Goal: Information Seeking & Learning: Learn about a topic

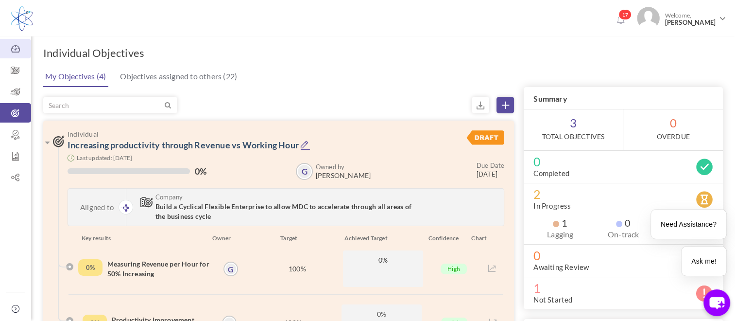
click at [25, 51] on icon at bounding box center [15, 49] width 31 height 10
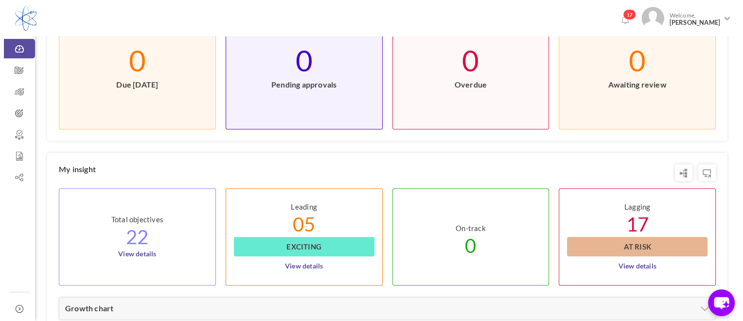
scroll to position [340, 0]
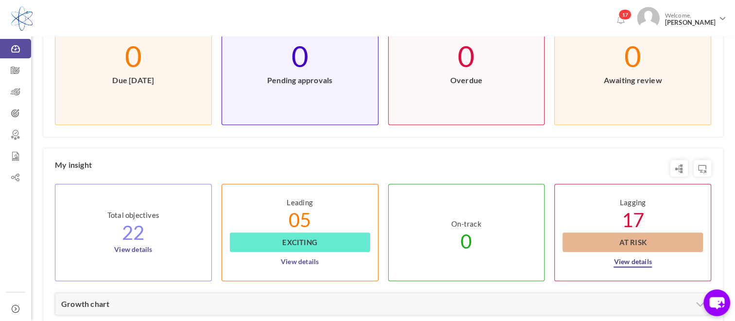
click at [635, 259] on link "View details" at bounding box center [633, 260] width 38 height 16
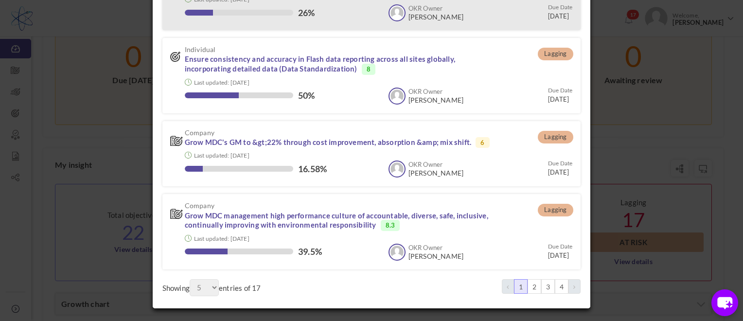
scroll to position [210, 0]
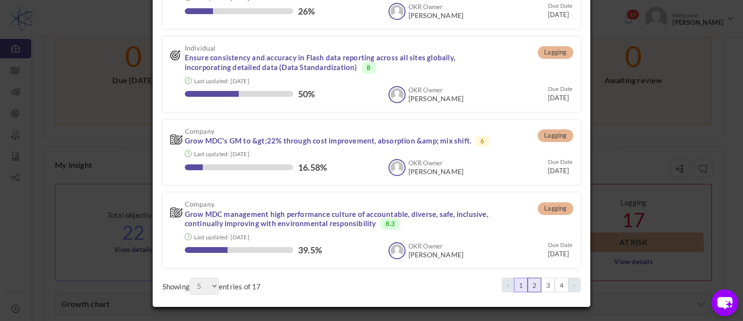
click at [532, 281] on link "2" at bounding box center [534, 284] width 14 height 15
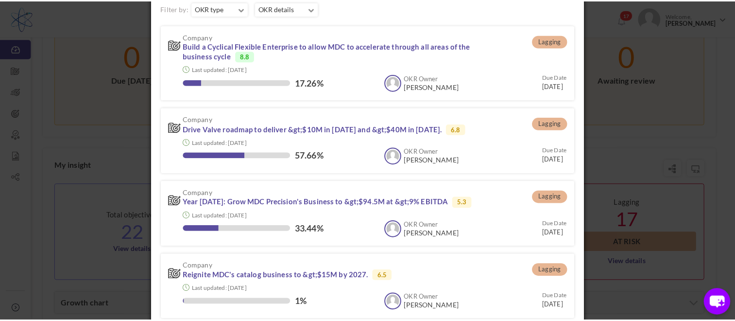
scroll to position [54, 0]
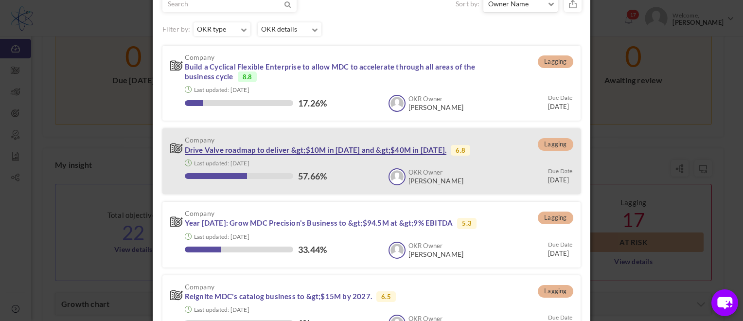
click at [232, 150] on link "Drive Valve roadmap to deliver &gt;$10M in [DATE] and &gt;$40M in [DATE]." at bounding box center [316, 150] width 262 height 10
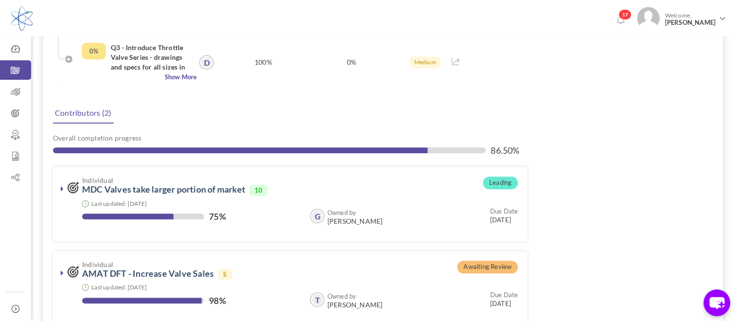
scroll to position [437, 0]
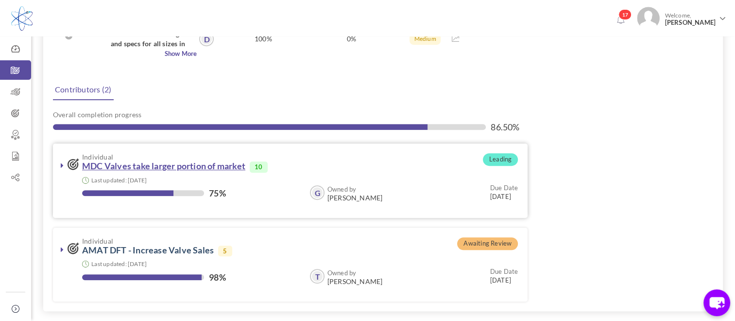
click at [192, 163] on link "MDC Valves take larger portion of market" at bounding box center [163, 165] width 163 height 11
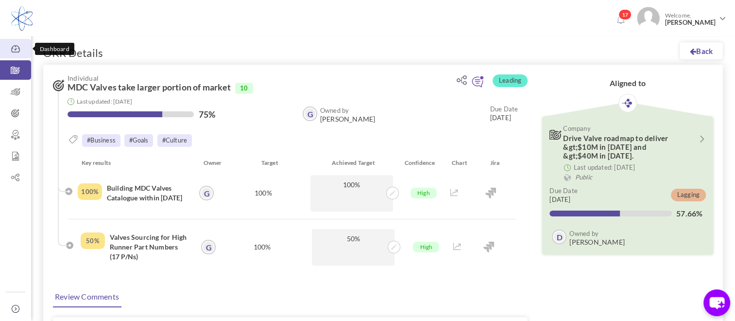
click at [16, 51] on icon at bounding box center [15, 49] width 31 height 10
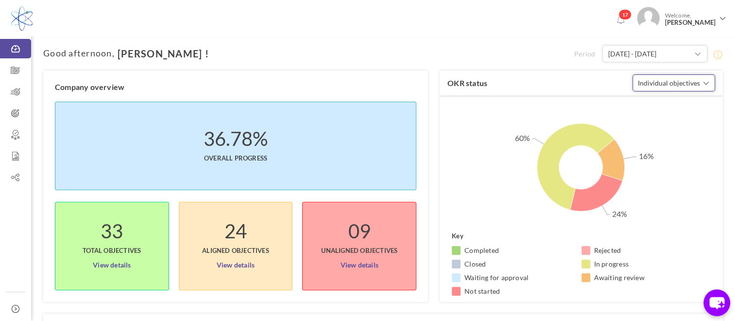
click at [707, 83] on span "button" at bounding box center [706, 83] width 6 height 10
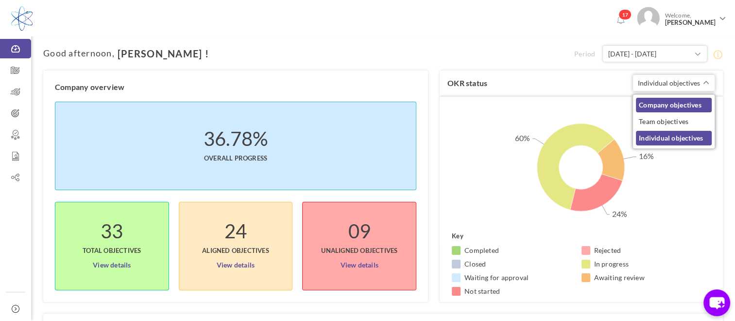
click at [688, 106] on link "Company objectives" at bounding box center [674, 105] width 76 height 15
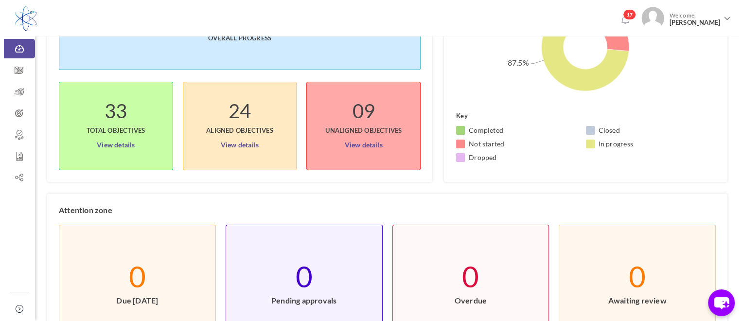
scroll to position [97, 0]
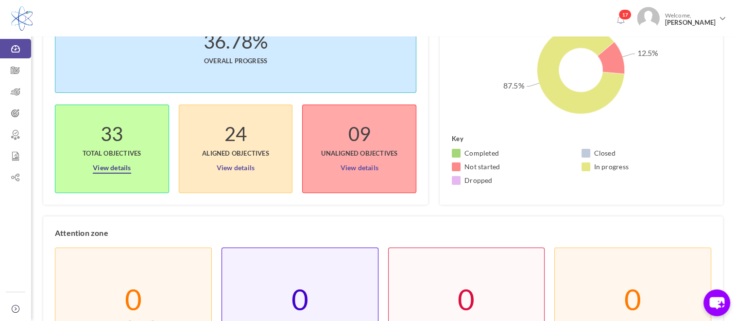
click at [115, 166] on link "View details" at bounding box center [112, 166] width 38 height 16
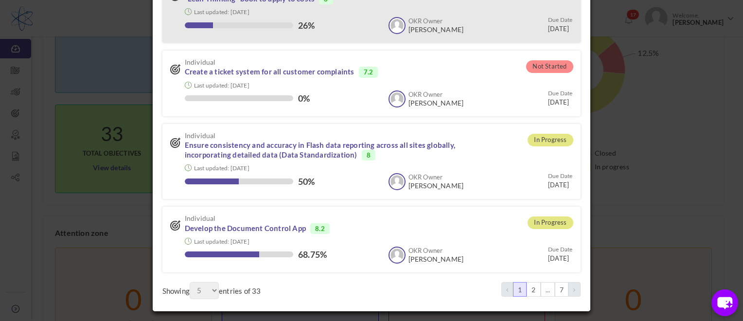
scroll to position [200, 0]
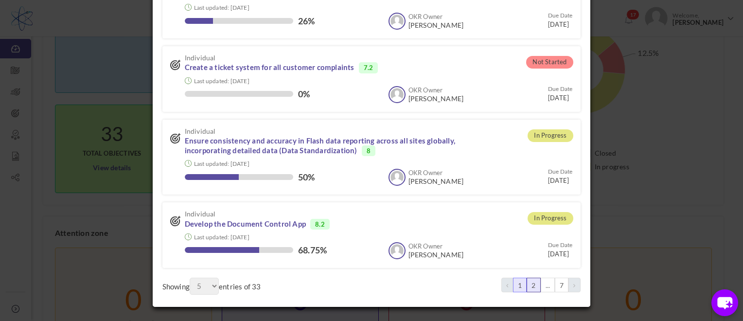
click at [531, 286] on link "2" at bounding box center [533, 284] width 14 height 15
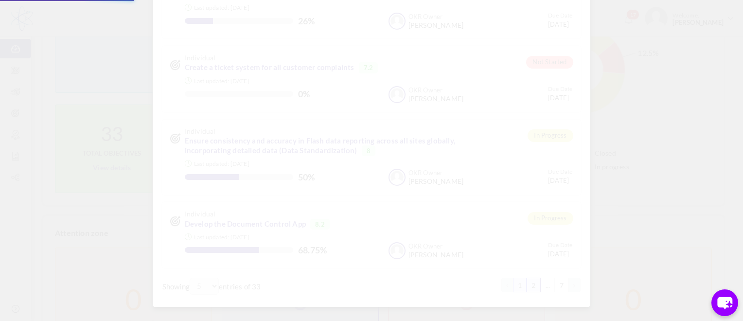
scroll to position [210, 0]
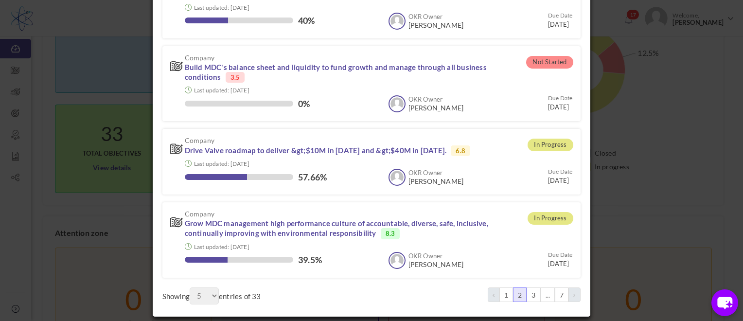
click at [531, 288] on link "3" at bounding box center [533, 294] width 14 height 15
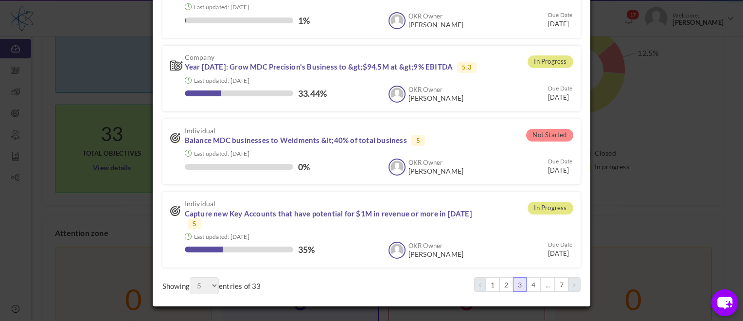
scroll to position [190, 0]
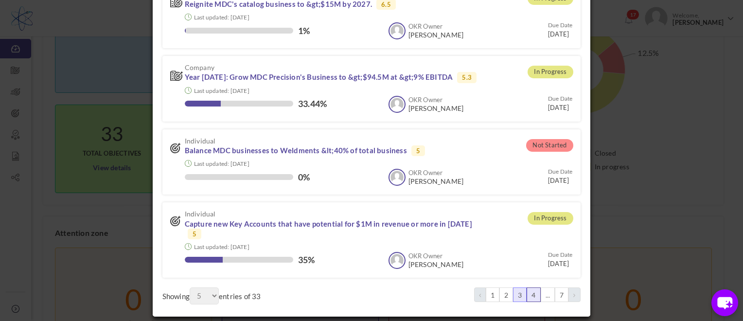
click at [534, 287] on link "4" at bounding box center [533, 294] width 14 height 15
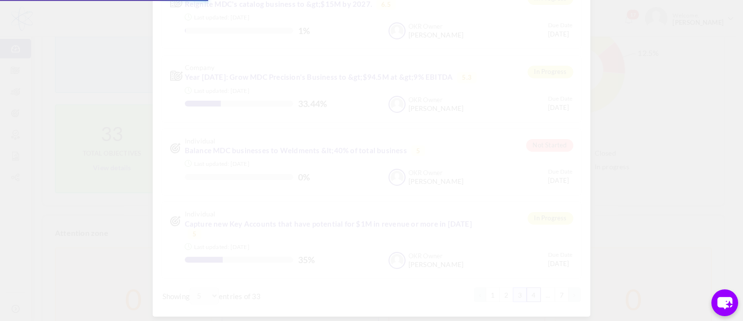
scroll to position [200, 0]
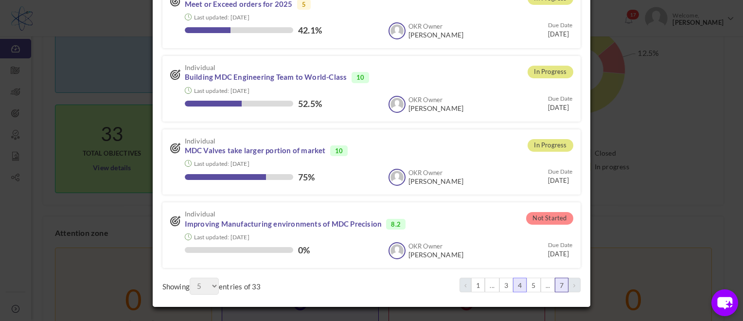
click at [554, 284] on link "7" at bounding box center [561, 284] width 14 height 15
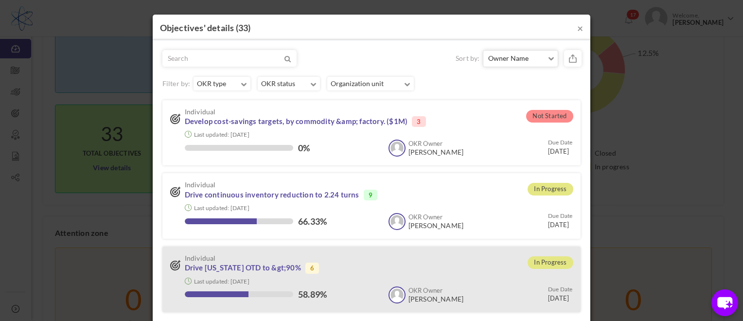
scroll to position [45, 0]
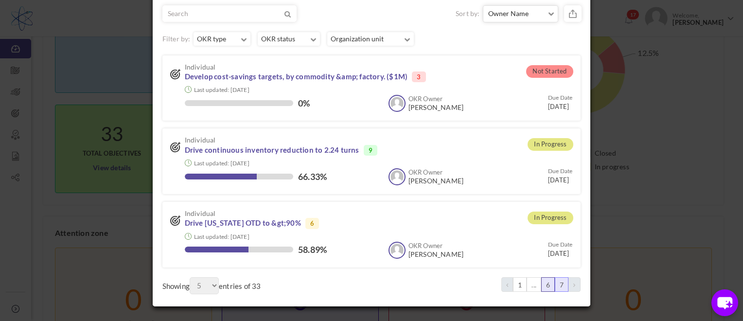
click at [541, 287] on link "6" at bounding box center [548, 284] width 14 height 15
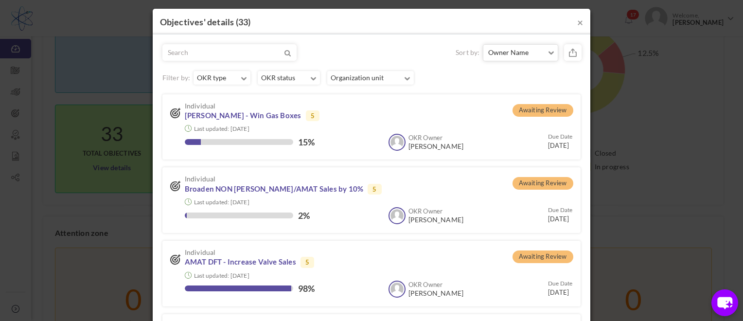
scroll to position [0, 0]
